Goal: Transaction & Acquisition: Purchase product/service

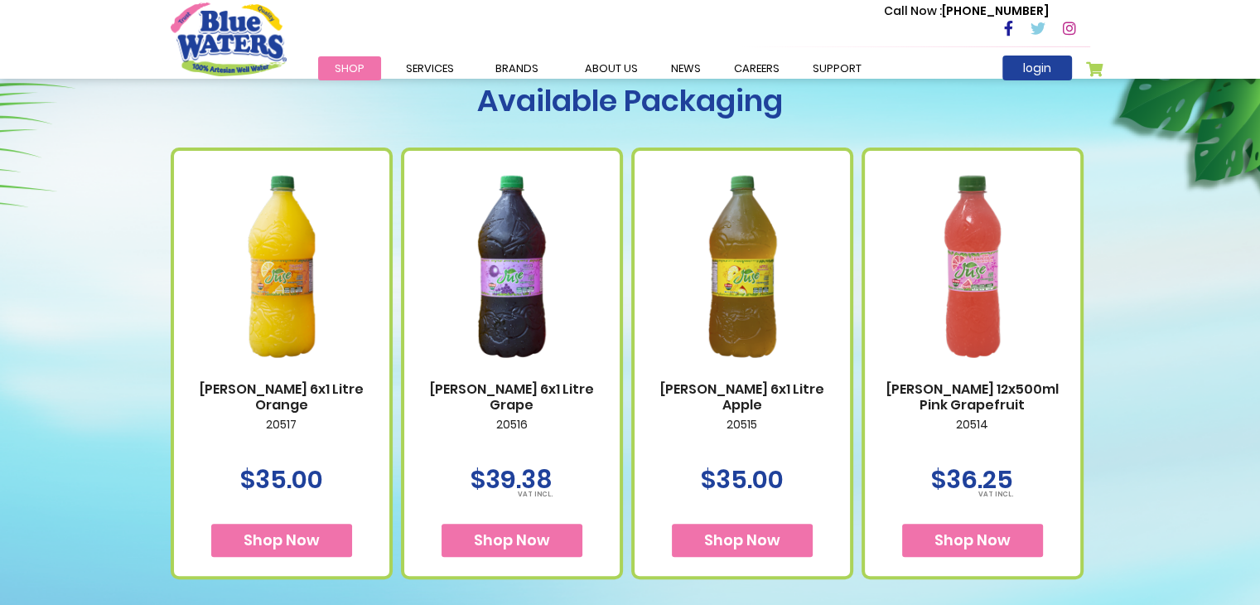
scroll to position [599, 0]
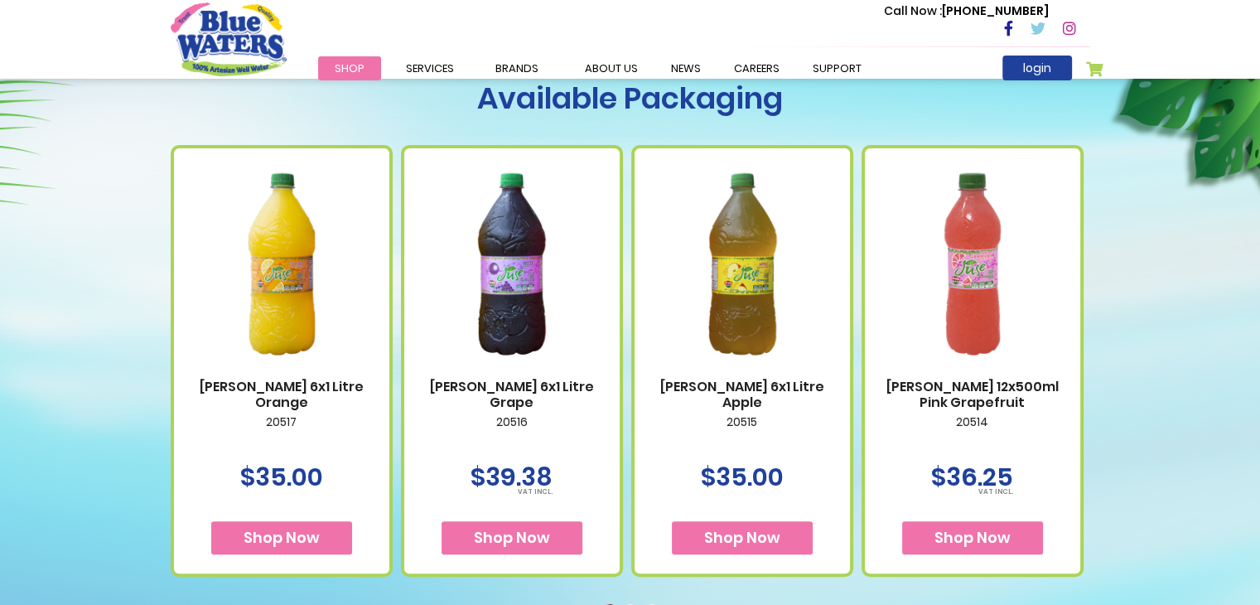
click at [324, 383] on link "[PERSON_NAME] 6x1 Litre Orange" at bounding box center [281, 394] width 182 height 31
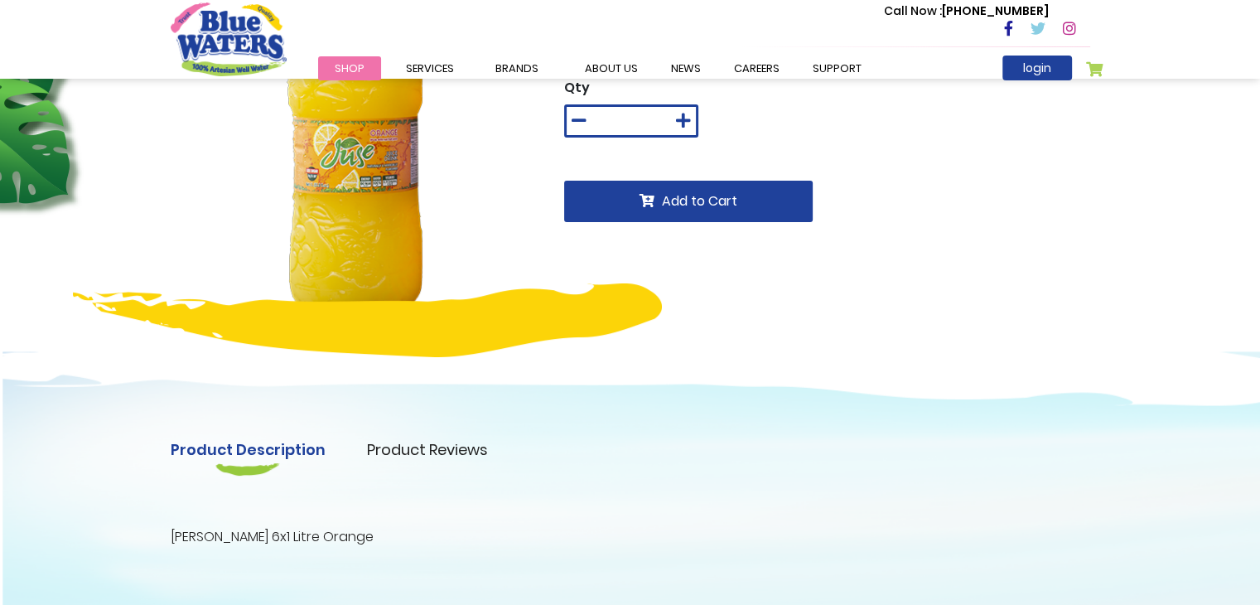
scroll to position [169, 0]
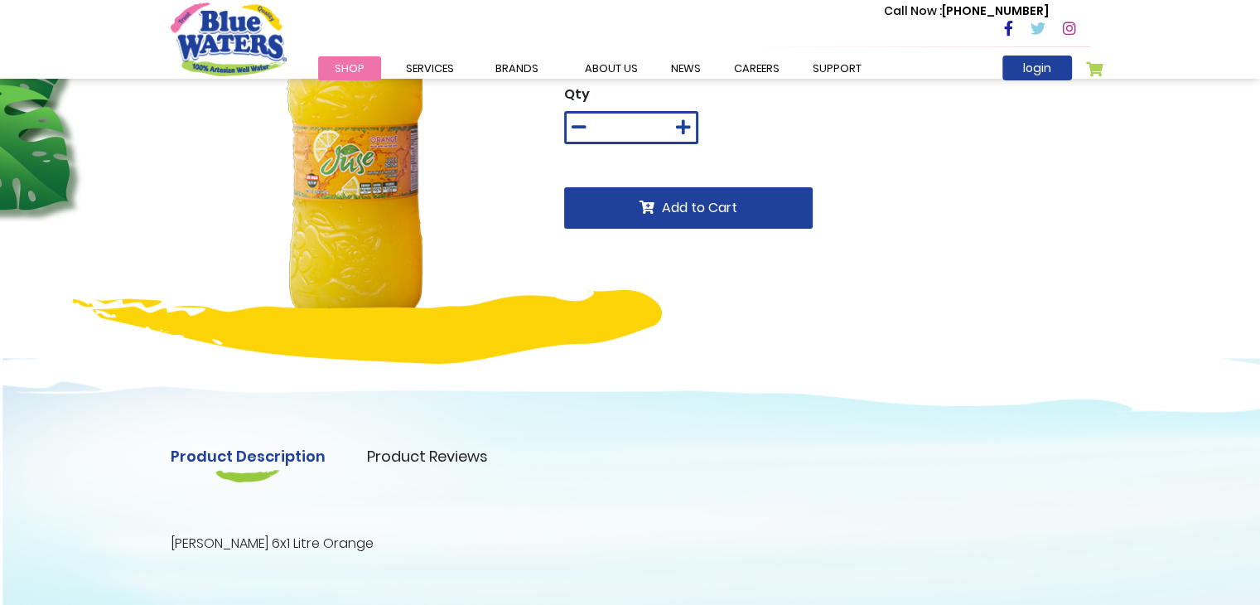
click at [378, 182] on img at bounding box center [355, 140] width 369 height 369
click at [390, 212] on img at bounding box center [355, 140] width 369 height 369
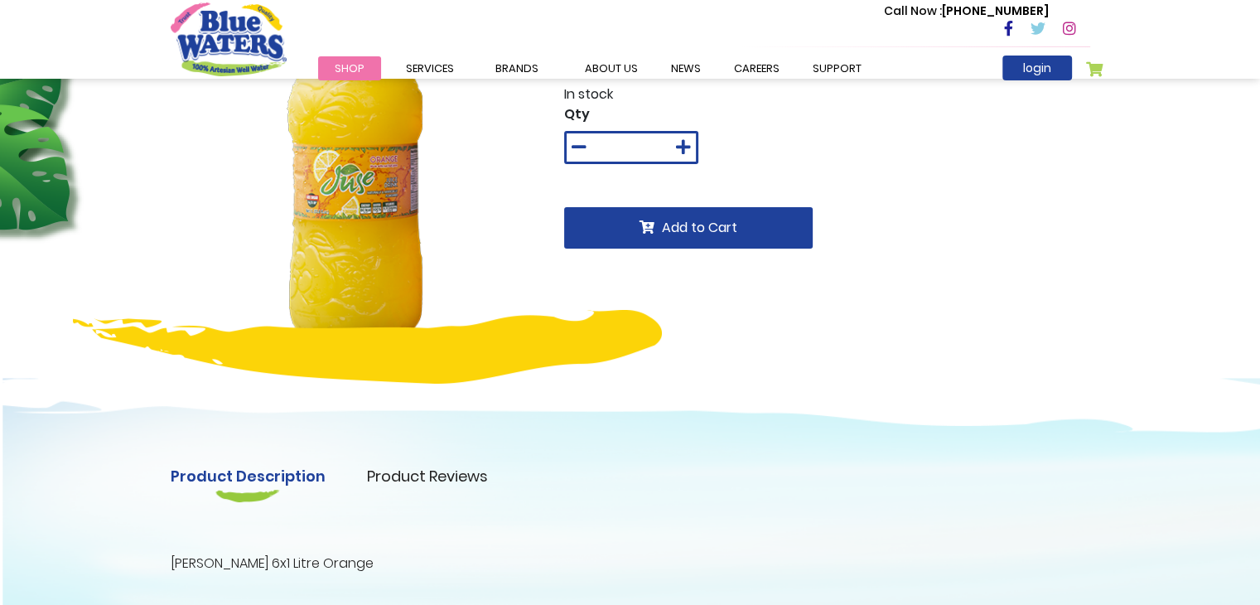
scroll to position [0, 0]
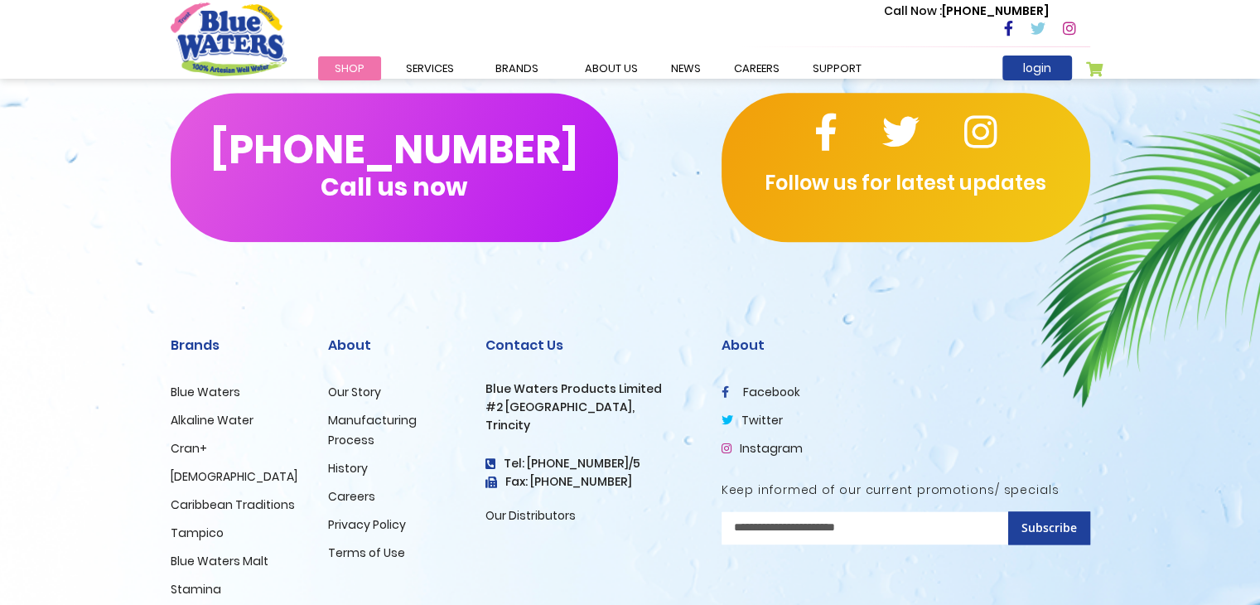
scroll to position [2183, 0]
